Goal: Information Seeking & Learning: Learn about a topic

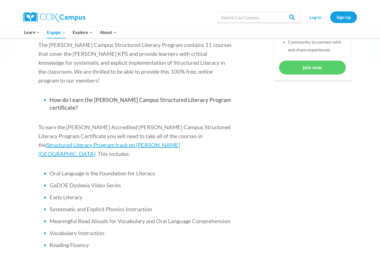
click at [37, 2] on div at bounding box center [106, 4] width 167 height 8
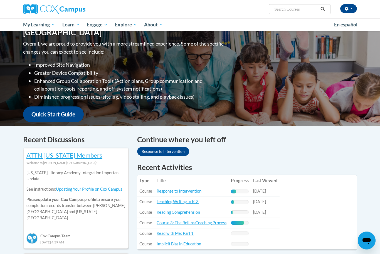
scroll to position [78, 0]
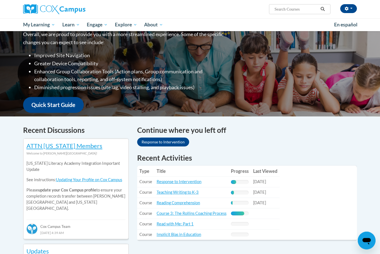
click at [205, 181] on td "Title: Response to Intervention" at bounding box center [191, 182] width 74 height 11
click at [196, 182] on link "Response to Intervention" at bounding box center [178, 181] width 45 height 5
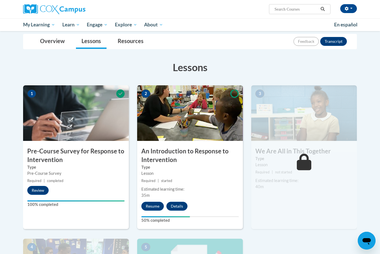
scroll to position [66, 0]
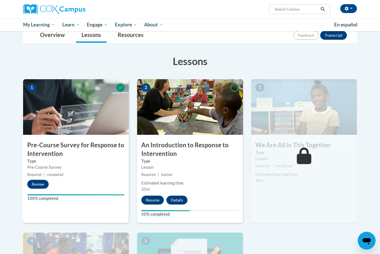
click at [153, 199] on button "Resume" at bounding box center [152, 200] width 23 height 9
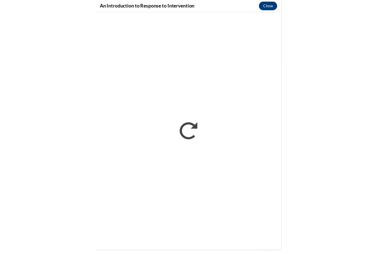
scroll to position [21, 0]
